Goal: Task Accomplishment & Management: Manage account settings

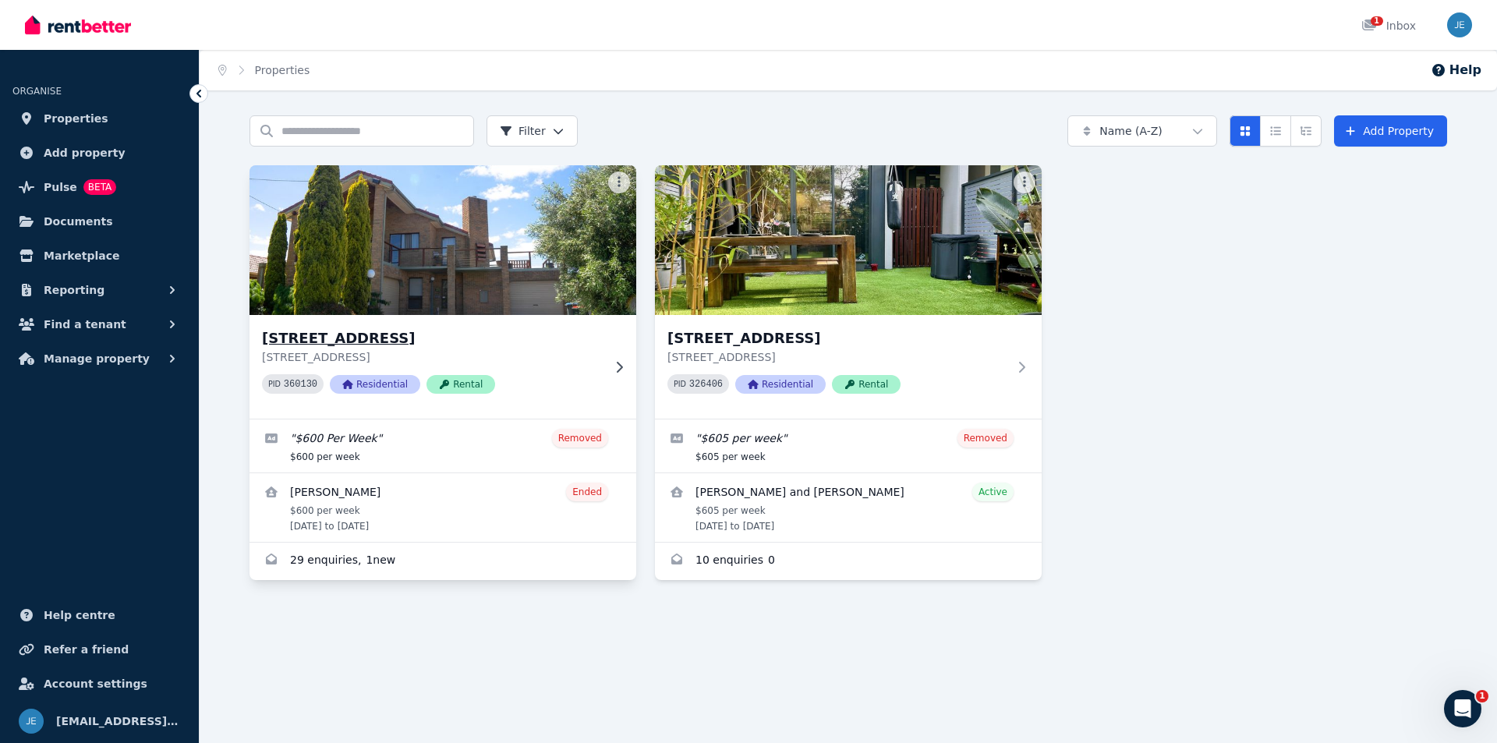
click at [616, 369] on icon at bounding box center [619, 367] width 16 height 12
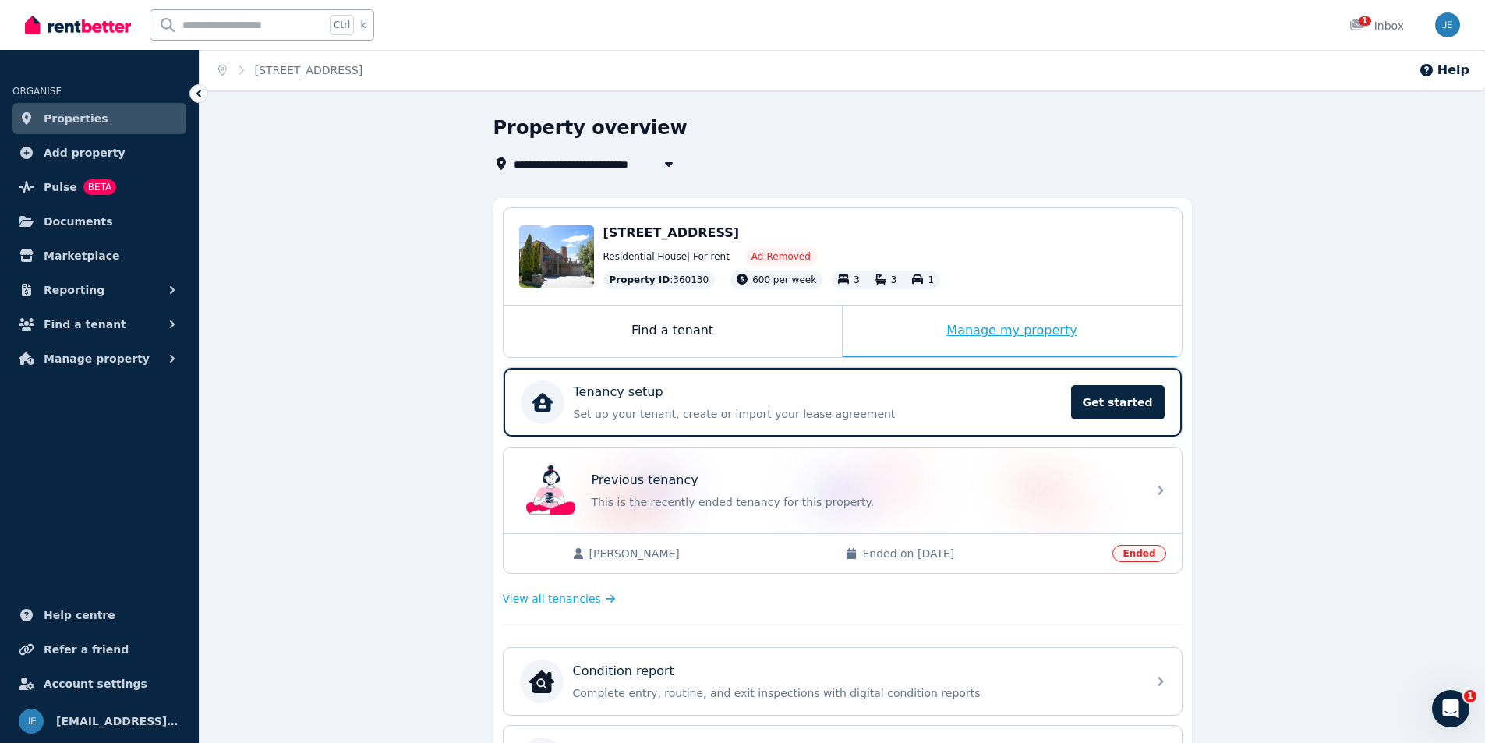
click at [972, 331] on div "Manage my property" at bounding box center [1012, 331] width 339 height 51
click at [995, 333] on div "Manage my property" at bounding box center [1012, 331] width 339 height 51
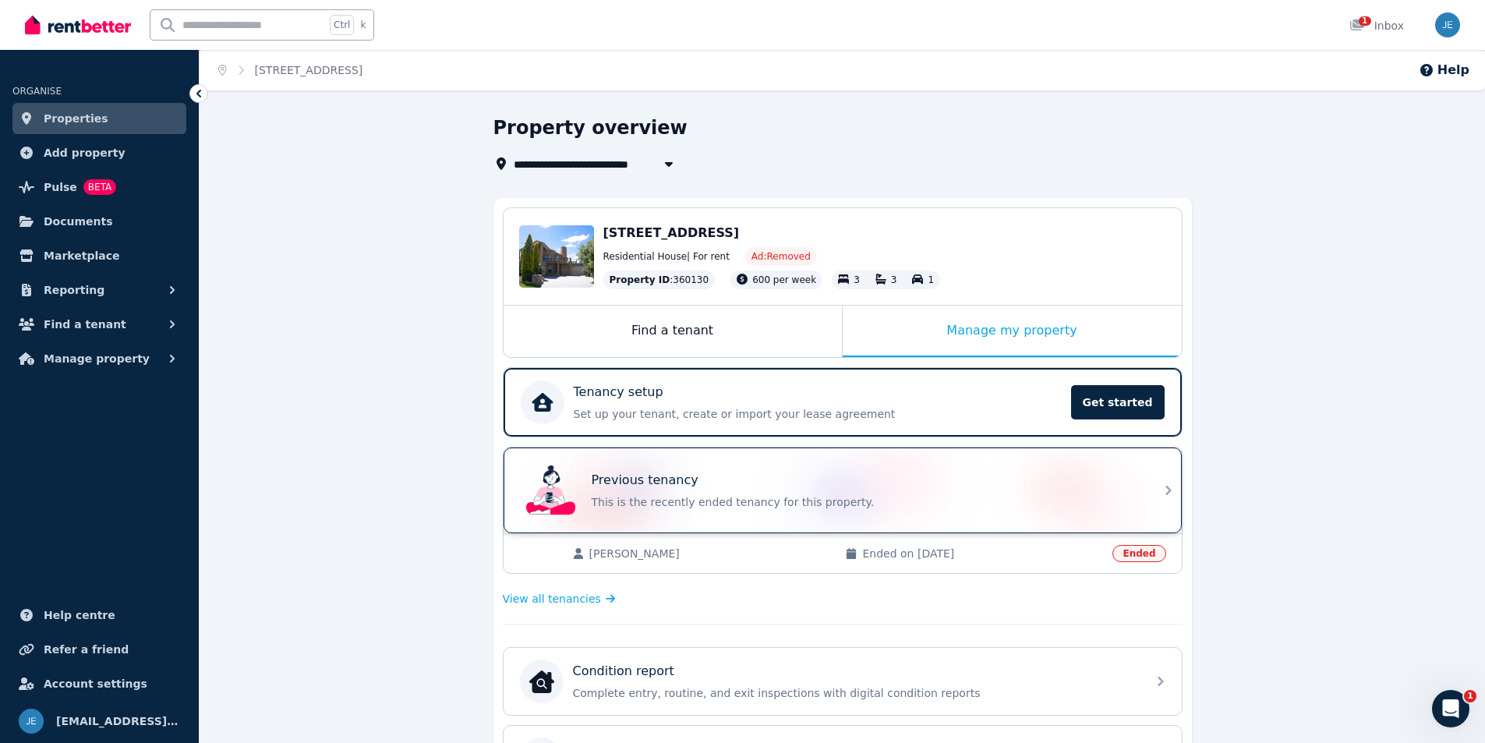
click at [1167, 492] on icon at bounding box center [1168, 490] width 19 height 19
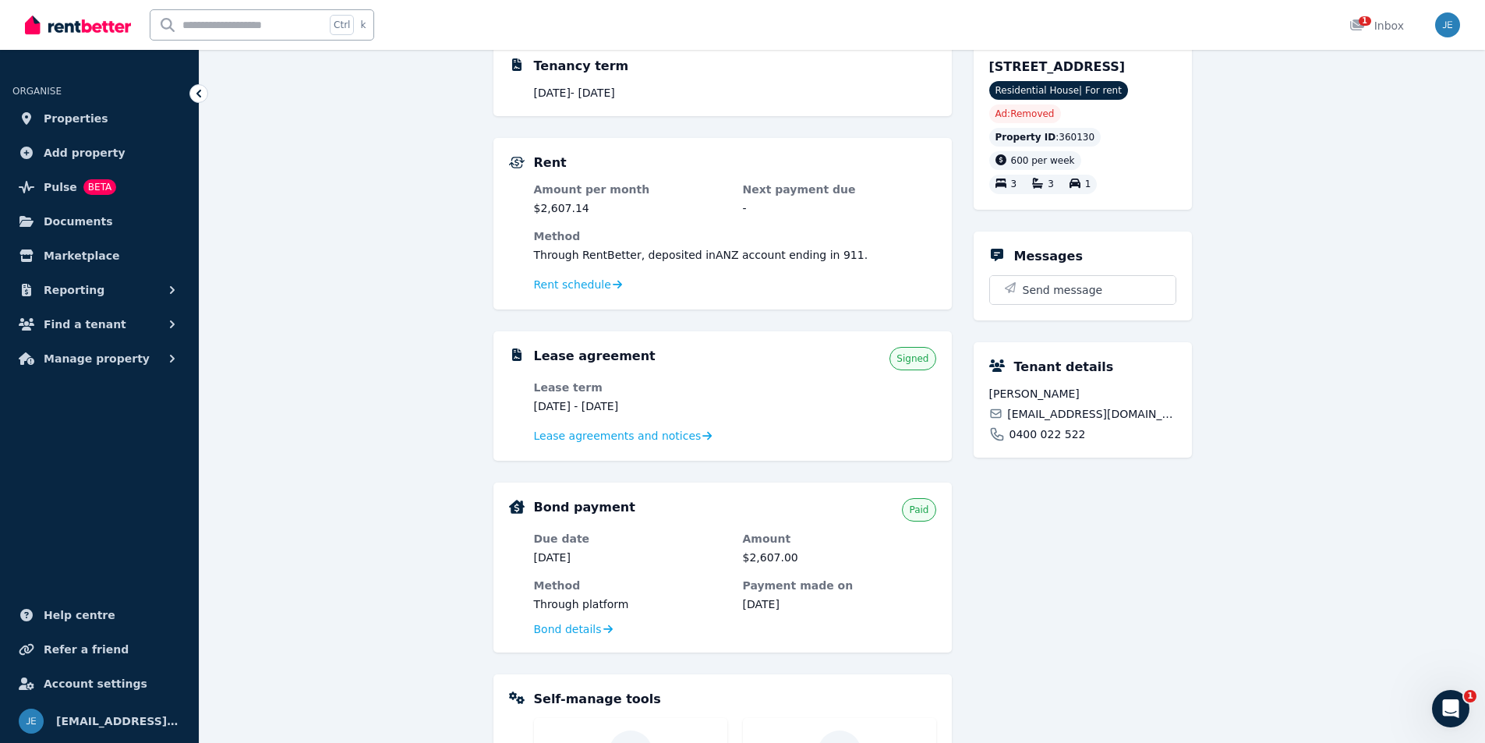
scroll to position [234, 0]
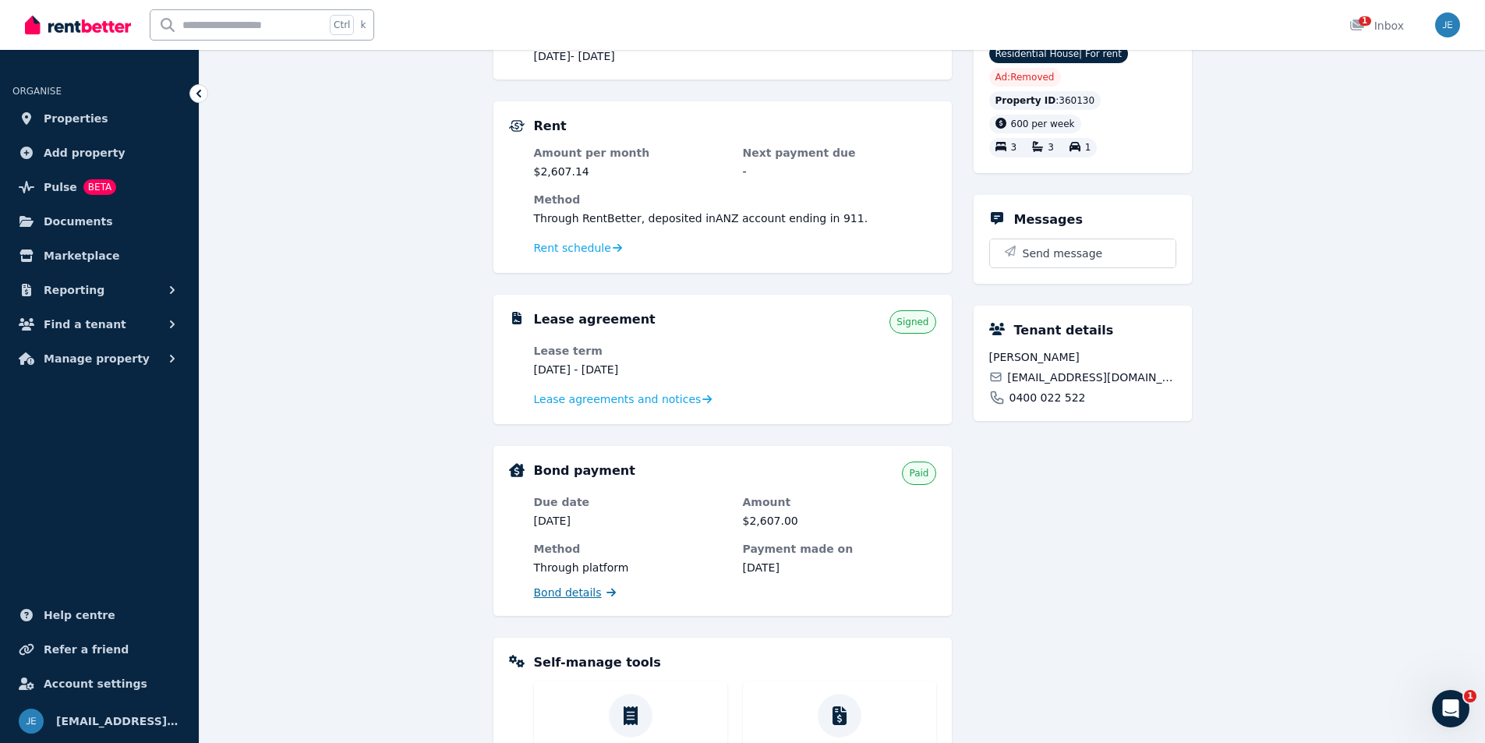
click at [585, 594] on span "Bond details" at bounding box center [568, 593] width 68 height 16
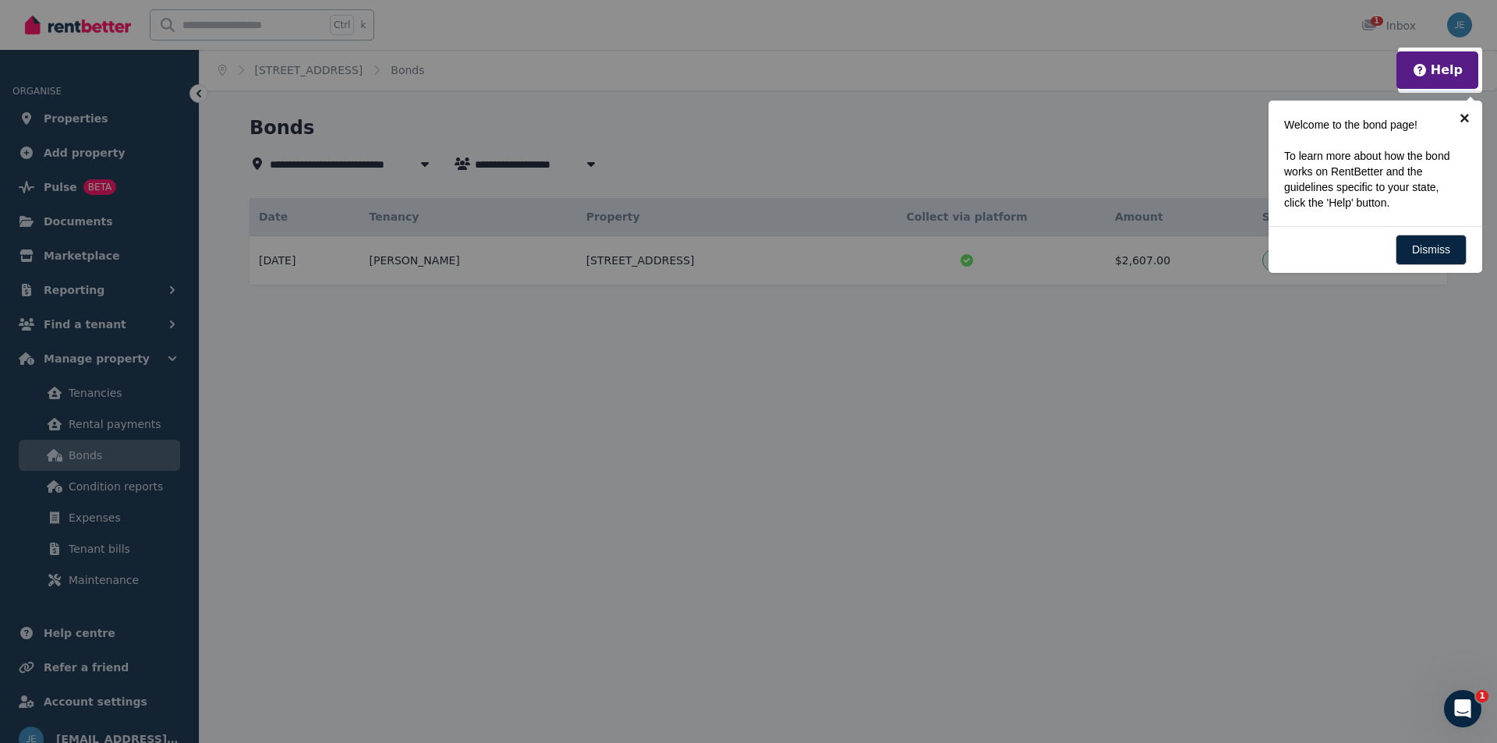
click at [1464, 115] on link "×" at bounding box center [1464, 118] width 35 height 35
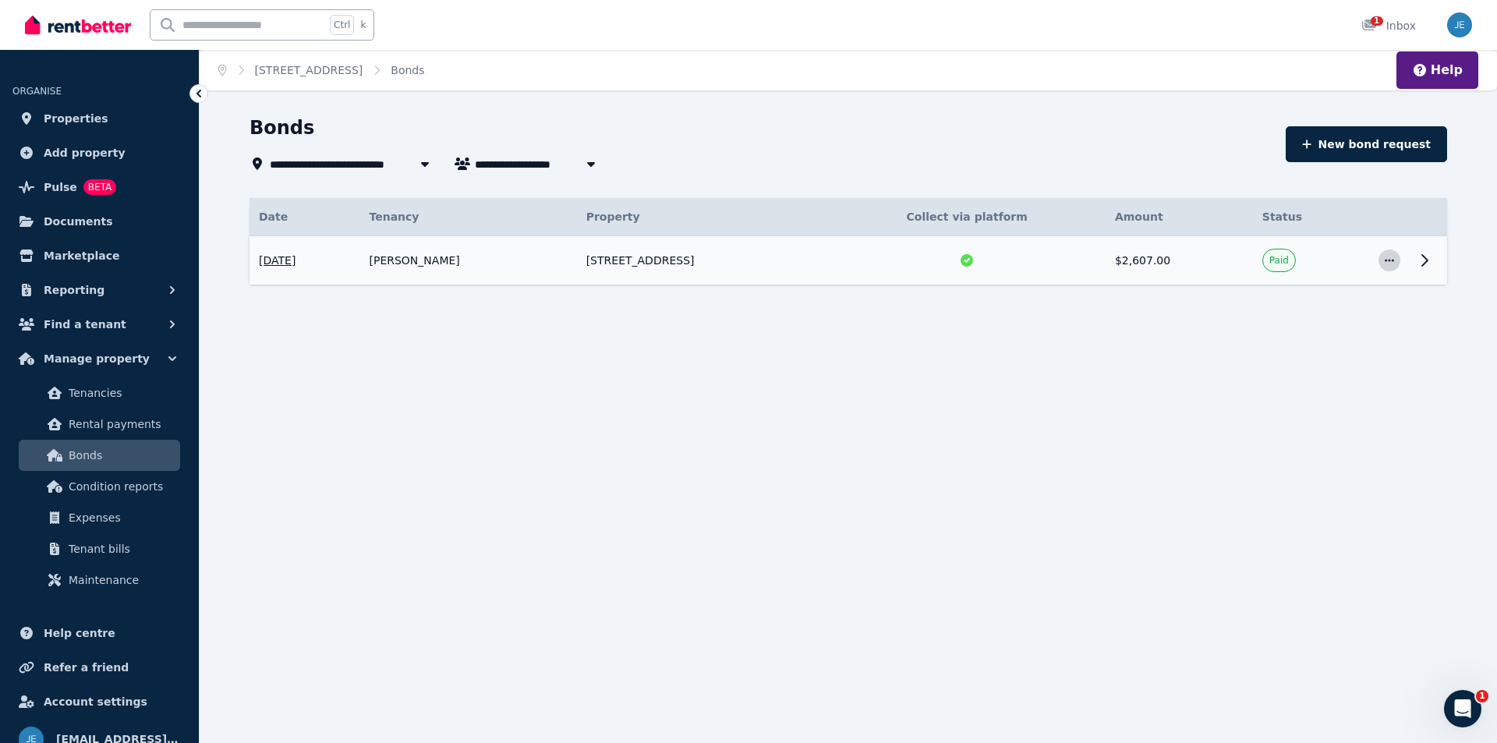
click at [1398, 266] on span "button" at bounding box center [1389, 260] width 22 height 22
click at [1427, 260] on icon at bounding box center [1424, 260] width 5 height 11
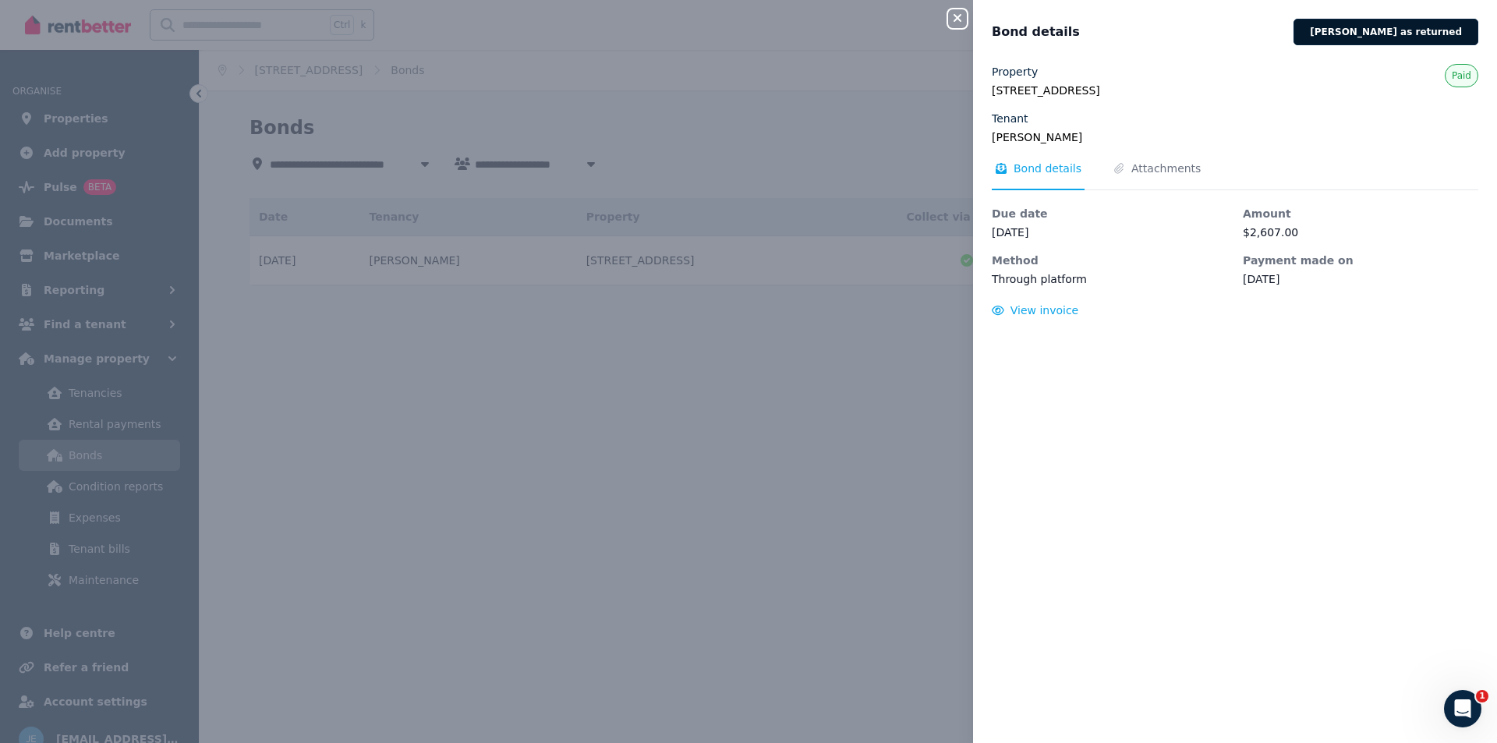
click at [1382, 37] on button "Mark bond as returned" at bounding box center [1385, 32] width 185 height 27
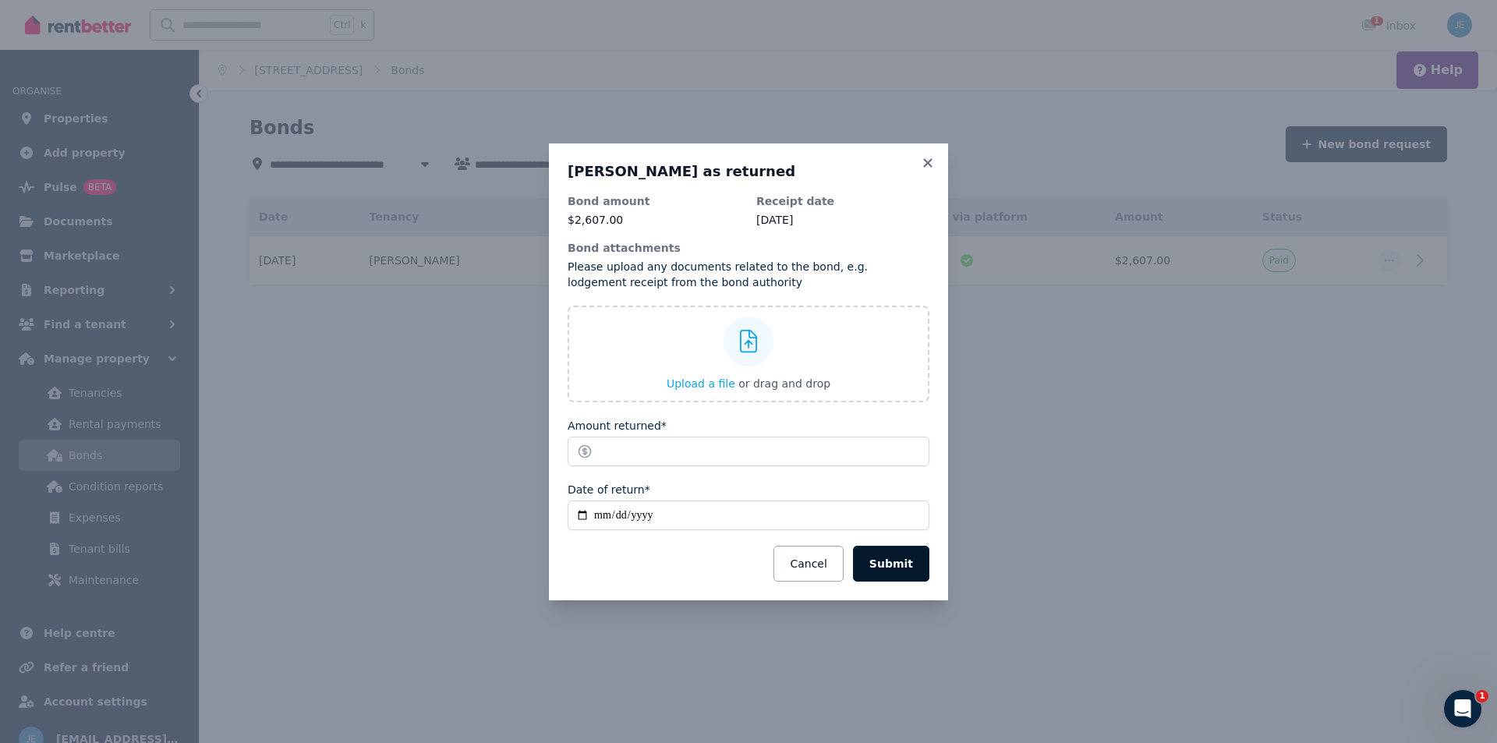
click at [900, 569] on button "Submit" at bounding box center [891, 564] width 76 height 36
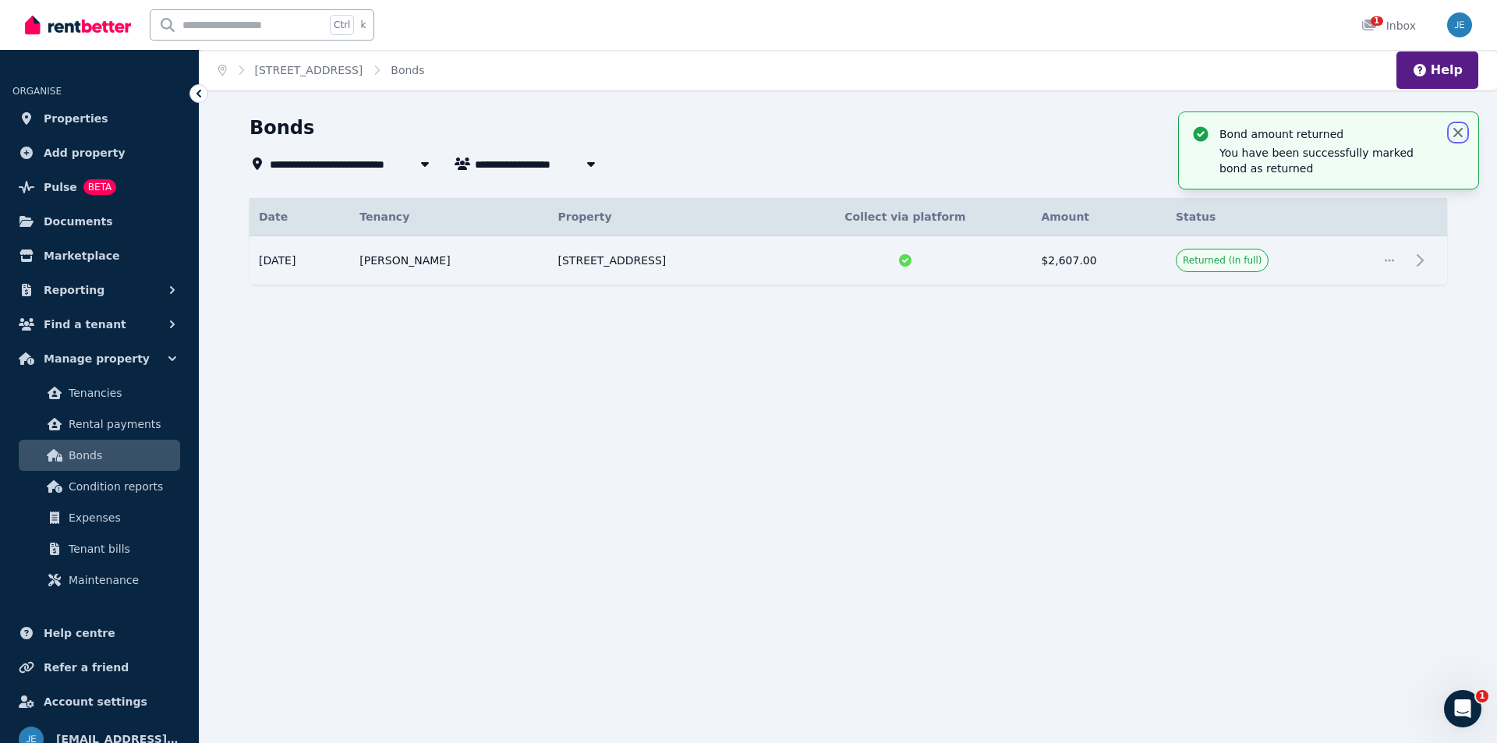
click at [1462, 135] on icon "button" at bounding box center [1458, 133] width 16 height 16
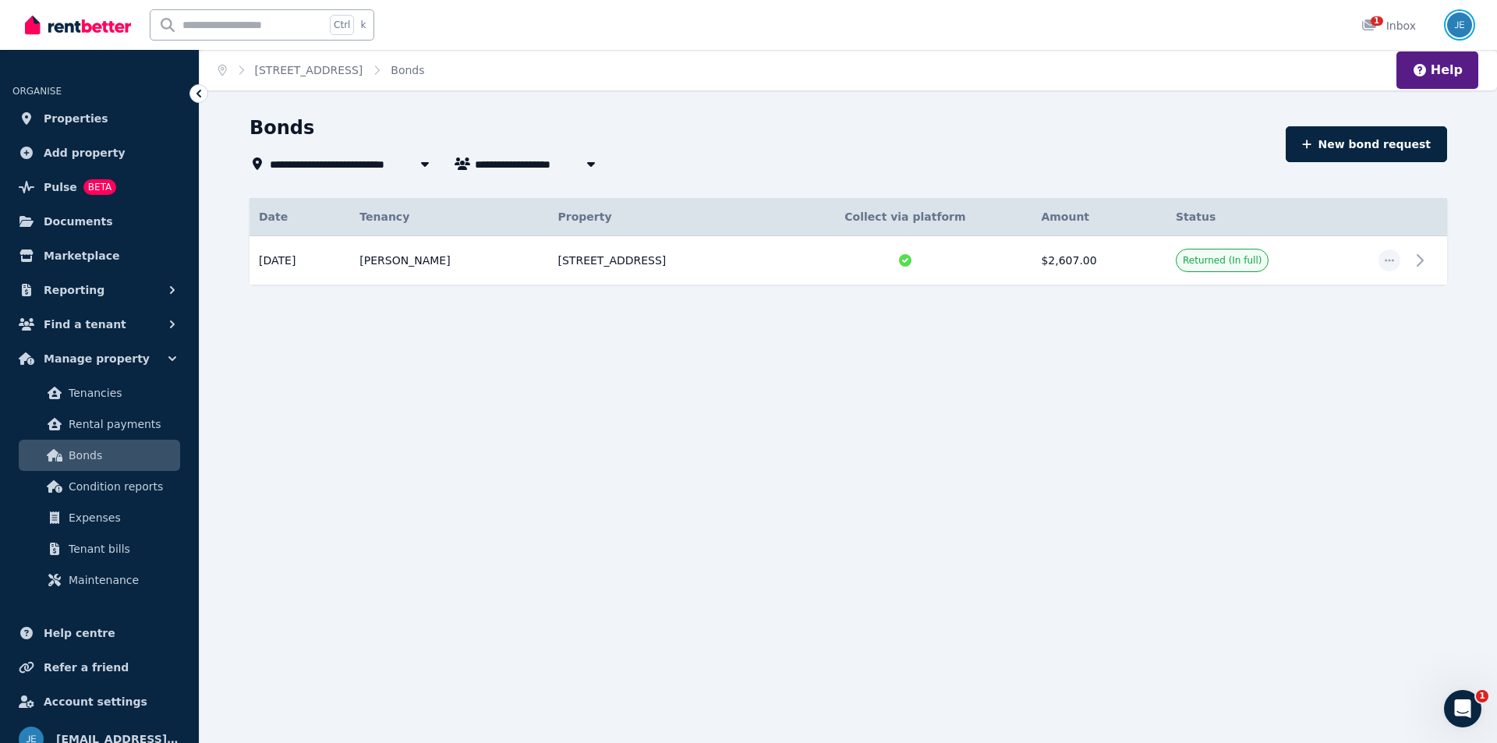
click at [1464, 20] on img "button" at bounding box center [1459, 24] width 25 height 25
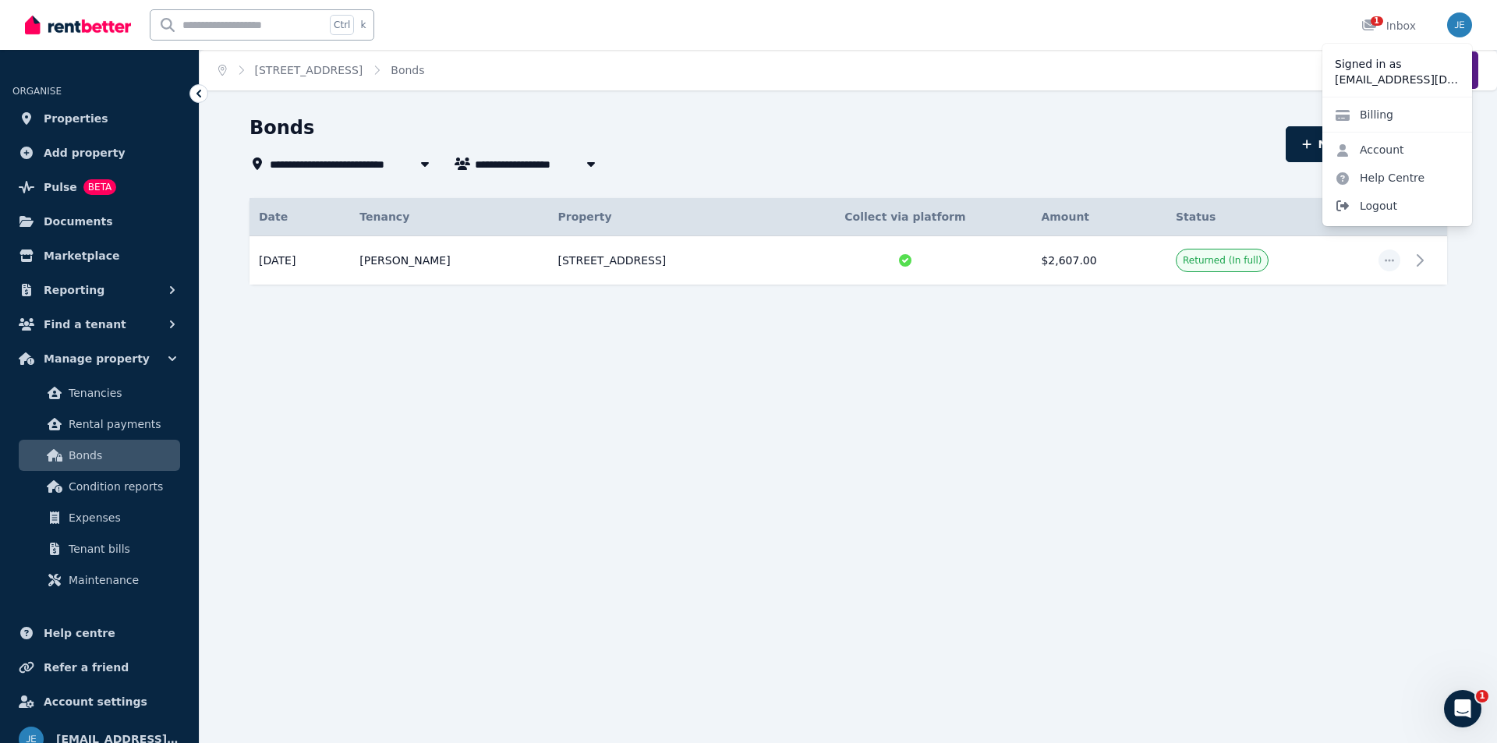
click at [1387, 213] on span "Logout" at bounding box center [1397, 206] width 150 height 28
